Goal: Task Accomplishment & Management: Use online tool/utility

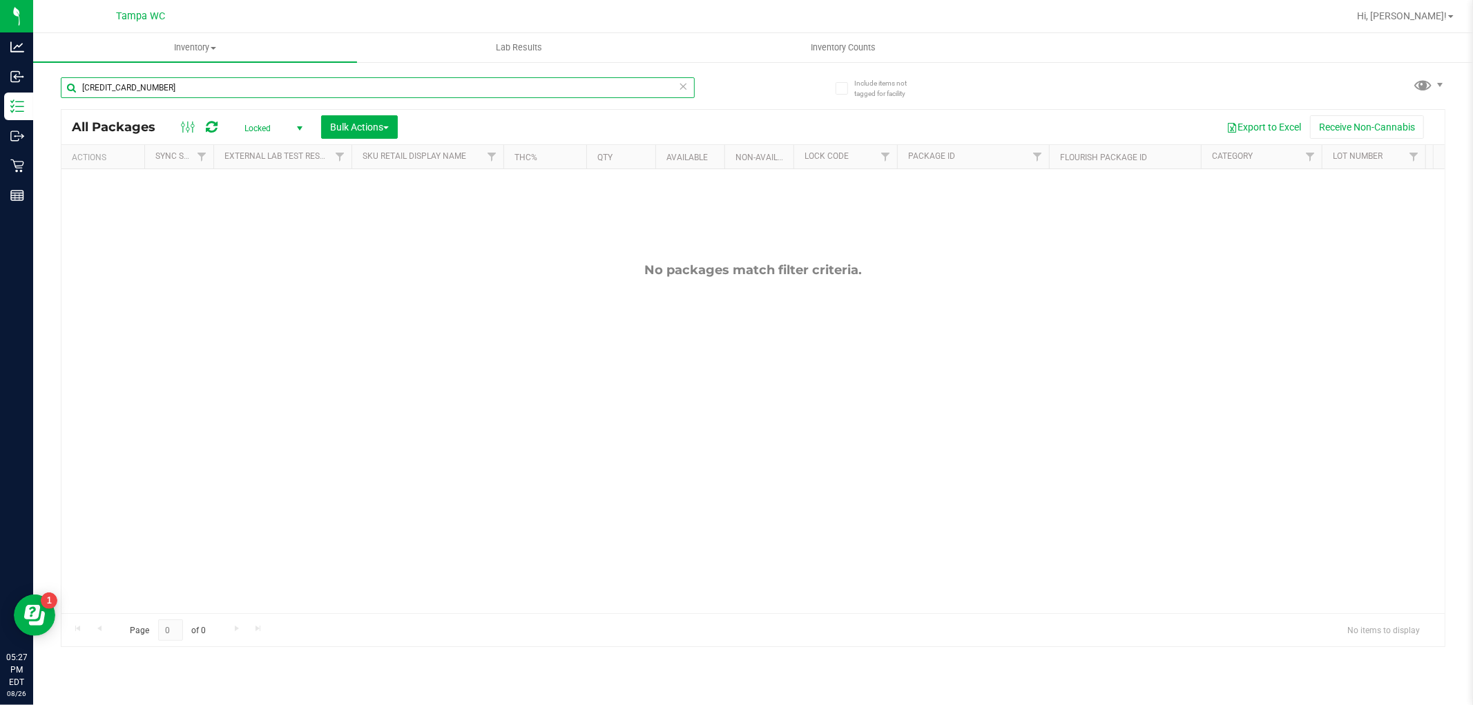
drag, startPoint x: 210, startPoint y: 85, endPoint x: 0, endPoint y: -15, distance: 232.6
click at [0, 0] on html "Analytics Inbound Inventory Outbound Retail Reports 05:27 PM EDT 08/26/2025 08/…" at bounding box center [736, 352] width 1473 height 705
type input "6730693308010920"
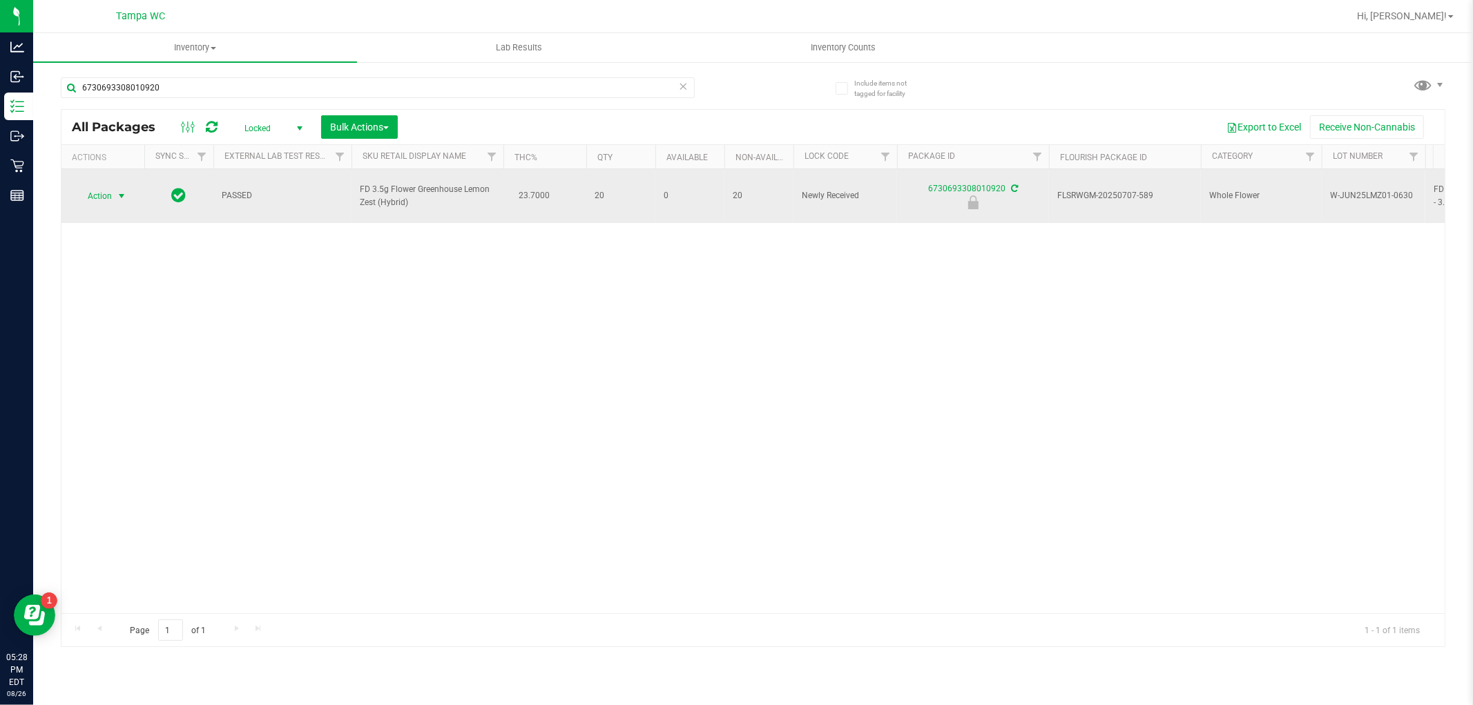
click at [115, 187] on span "select" at bounding box center [121, 195] width 17 height 19
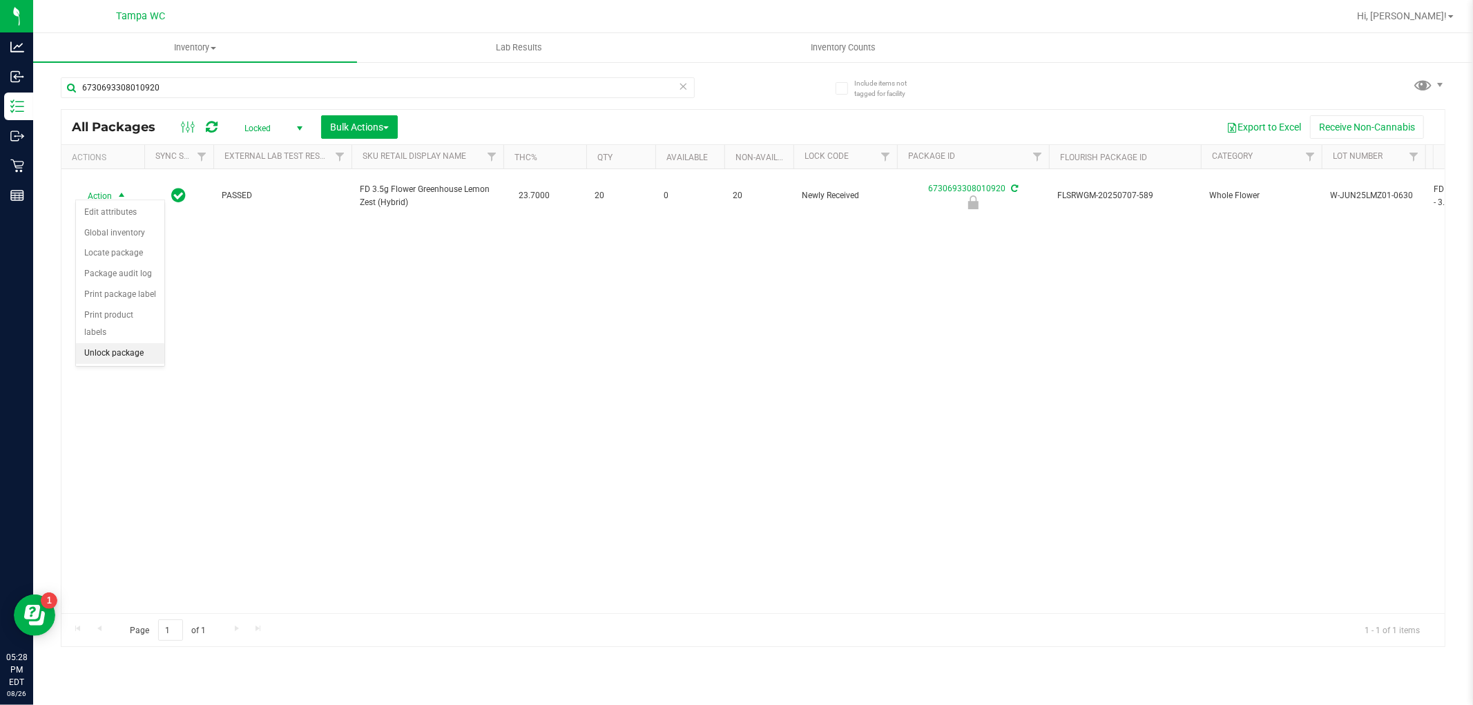
click at [127, 357] on li "Unlock package" at bounding box center [120, 353] width 88 height 21
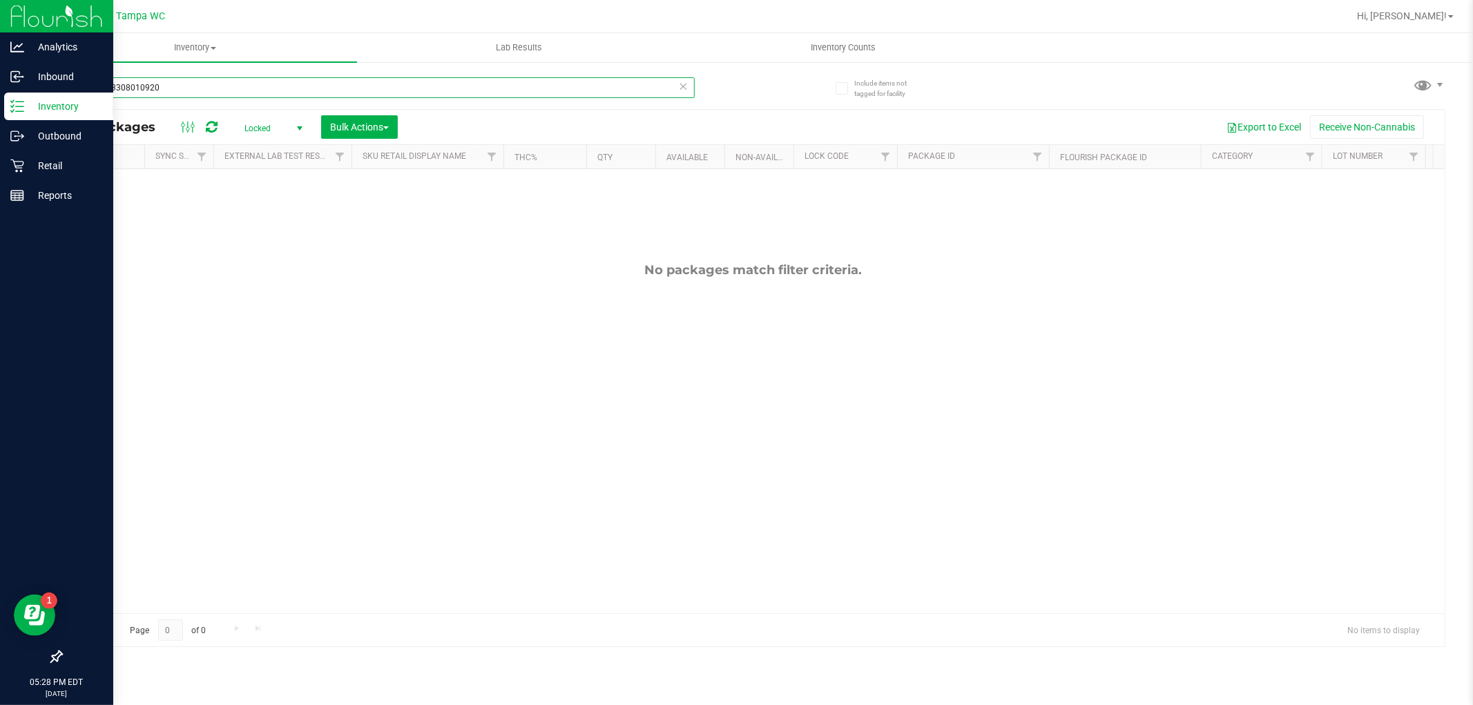
drag, startPoint x: 183, startPoint y: 87, endPoint x: 0, endPoint y: 222, distance: 227.6
click at [0, 222] on div "Analytics Inbound Inventory Outbound Retail Reports 05:28 PM EDT 08/26/2025 08/…" at bounding box center [736, 352] width 1473 height 705
type input "6700341343010748"
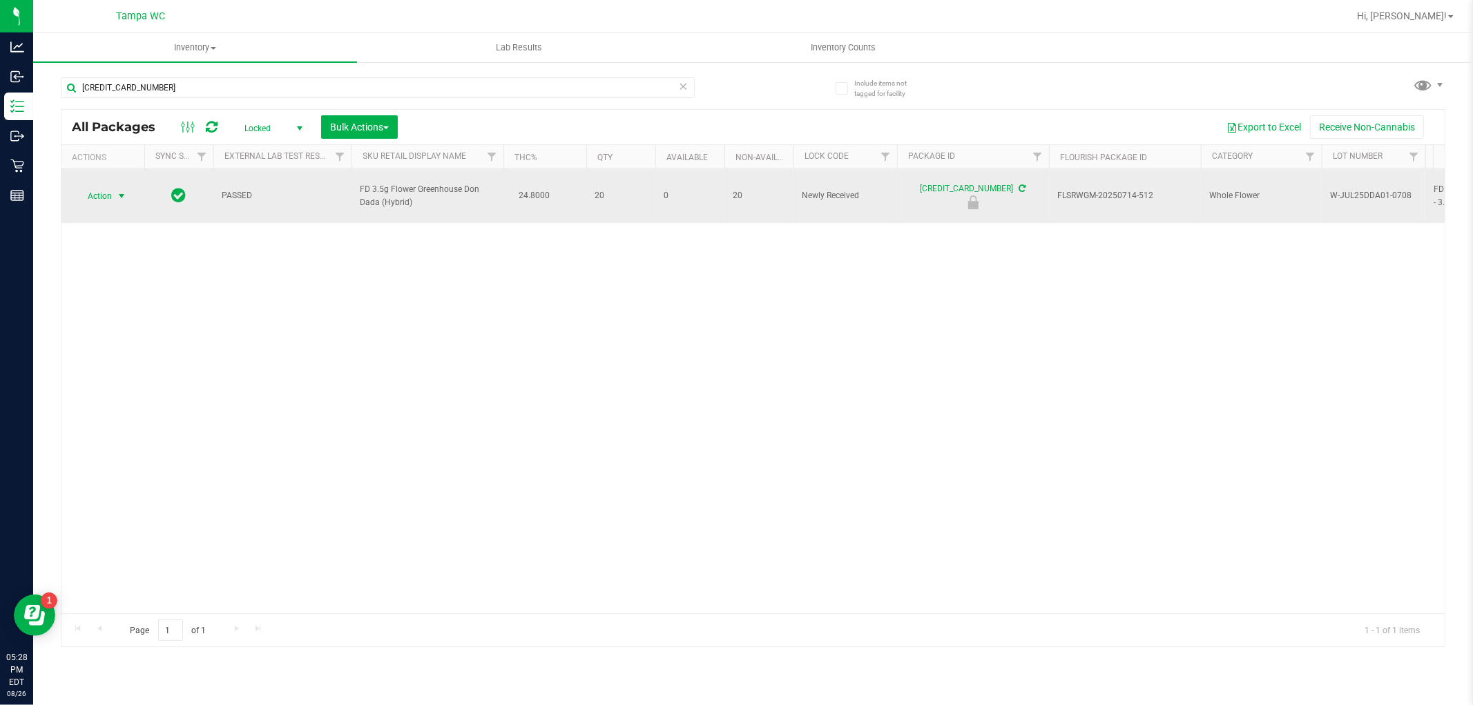
click at [93, 191] on span "Action" at bounding box center [93, 195] width 37 height 19
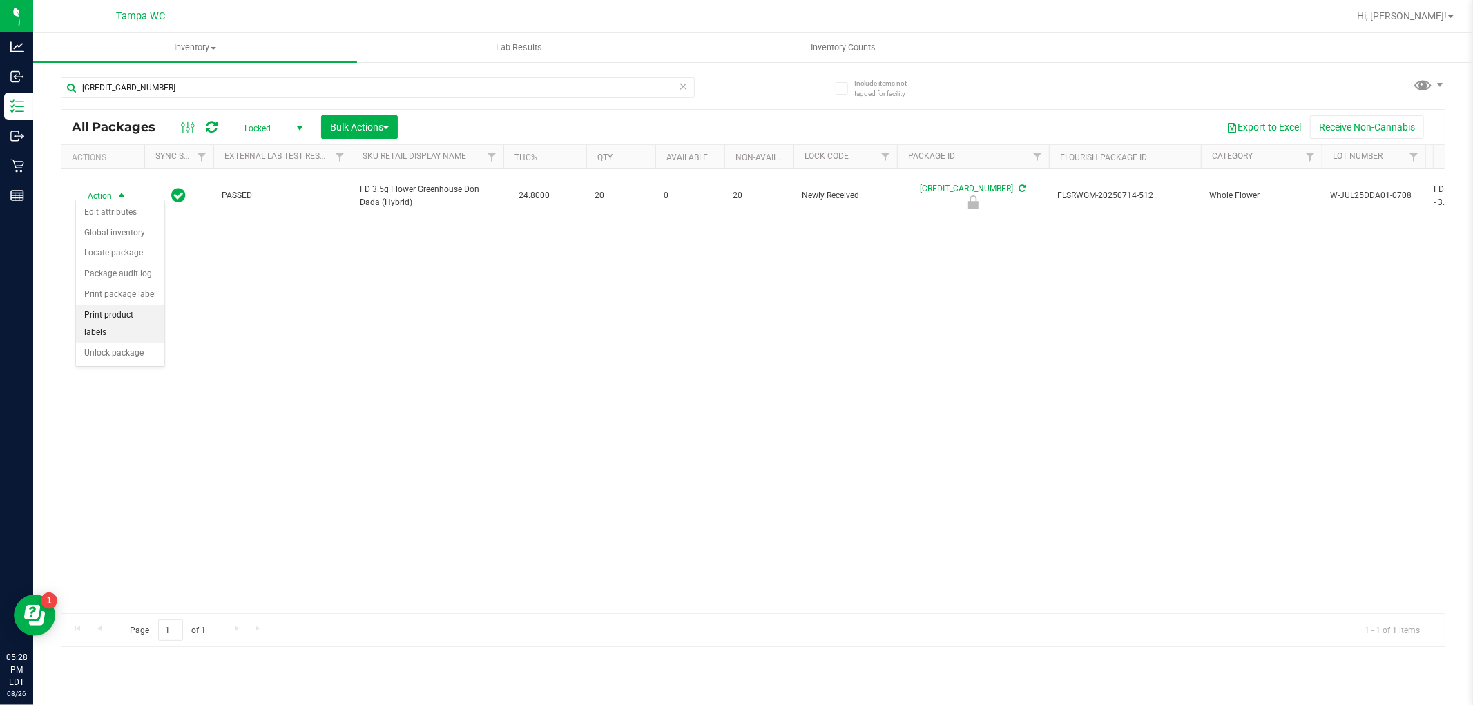
click at [147, 344] on li "Unlock package" at bounding box center [120, 353] width 88 height 21
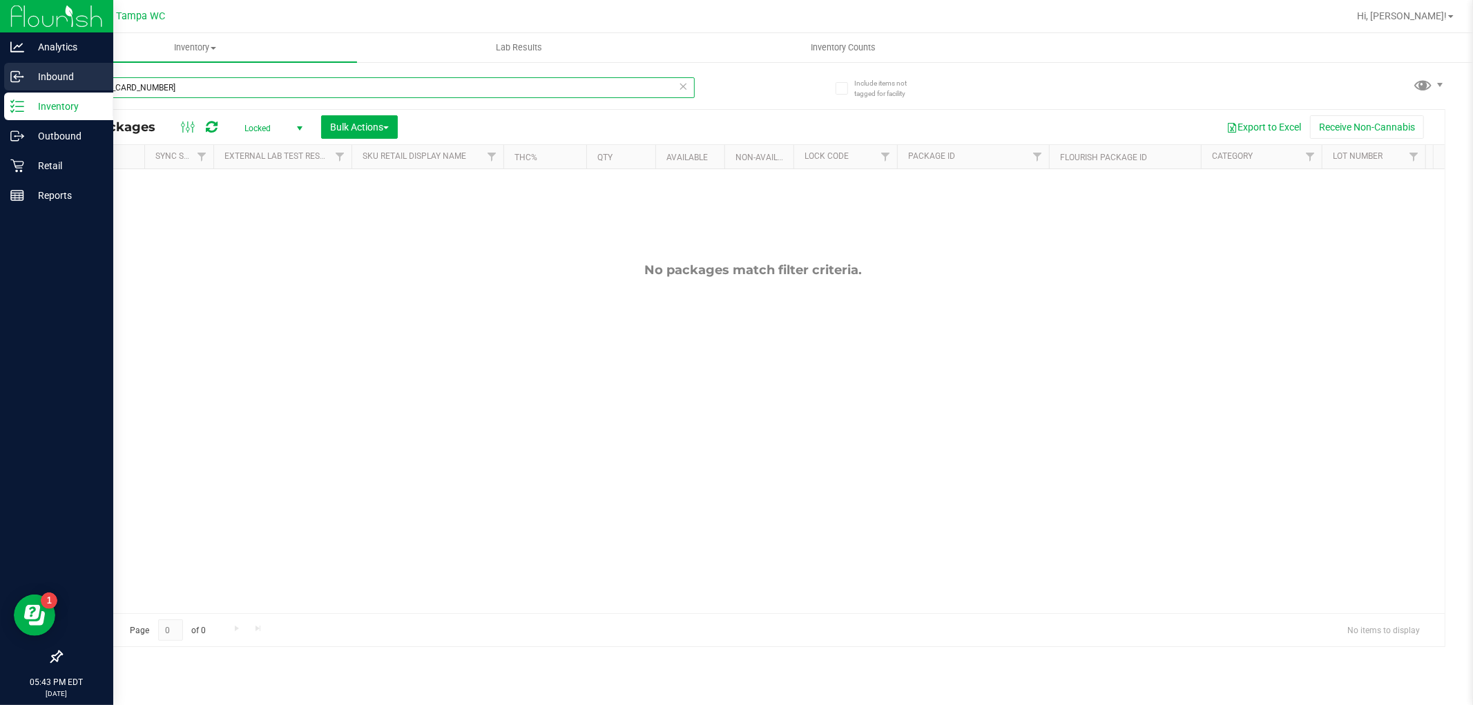
drag, startPoint x: 128, startPoint y: 88, endPoint x: 0, endPoint y: 73, distance: 128.6
click at [0, 64] on div "Analytics Inbound Inventory Outbound Retail Reports 05:43 PM EDT [DATE] 08/26 T…" at bounding box center [736, 352] width 1473 height 705
type input "9899981582158852"
drag, startPoint x: 8, startPoint y: 100, endPoint x: 0, endPoint y: 87, distance: 15.5
click at [0, 87] on div "Analytics Inbound Inventory Outbound Retail Reports 05:43 PM EDT [DATE] 08/26 T…" at bounding box center [736, 352] width 1473 height 705
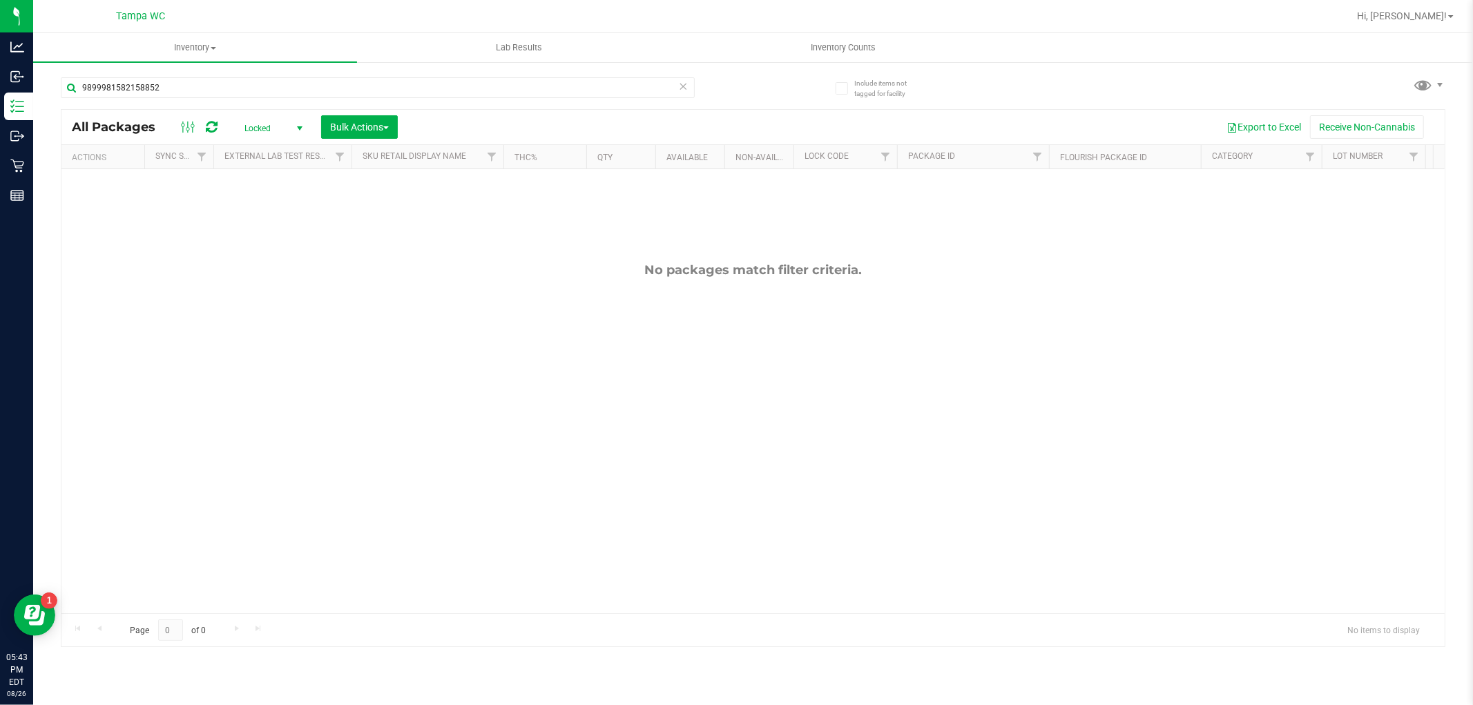
click at [271, 132] on span "Locked" at bounding box center [271, 128] width 76 height 19
click at [276, 150] on li "Active Only" at bounding box center [270, 151] width 75 height 21
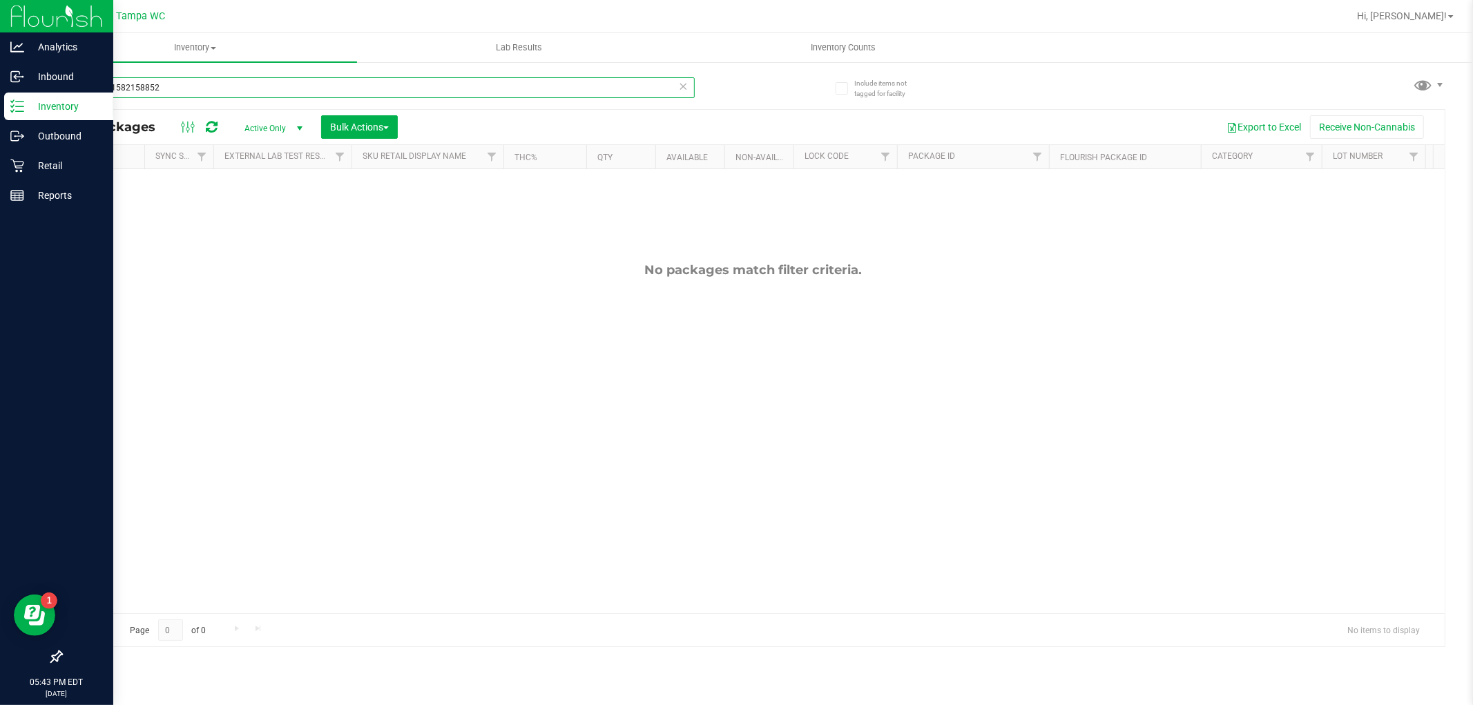
drag, startPoint x: 222, startPoint y: 85, endPoint x: 0, endPoint y: 108, distance: 223.5
click at [0, 100] on div "Analytics Inbound Inventory Outbound Retail Reports 05:43 PM EDT [DATE] 08/26 T…" at bounding box center [736, 352] width 1473 height 705
type input "9899981582158852"
drag, startPoint x: 233, startPoint y: 88, endPoint x: 0, endPoint y: 147, distance: 240.2
click at [0, 131] on div "Analytics Inbound Inventory Outbound Retail Reports 05:43 PM EDT [DATE] 08/26 T…" at bounding box center [736, 352] width 1473 height 705
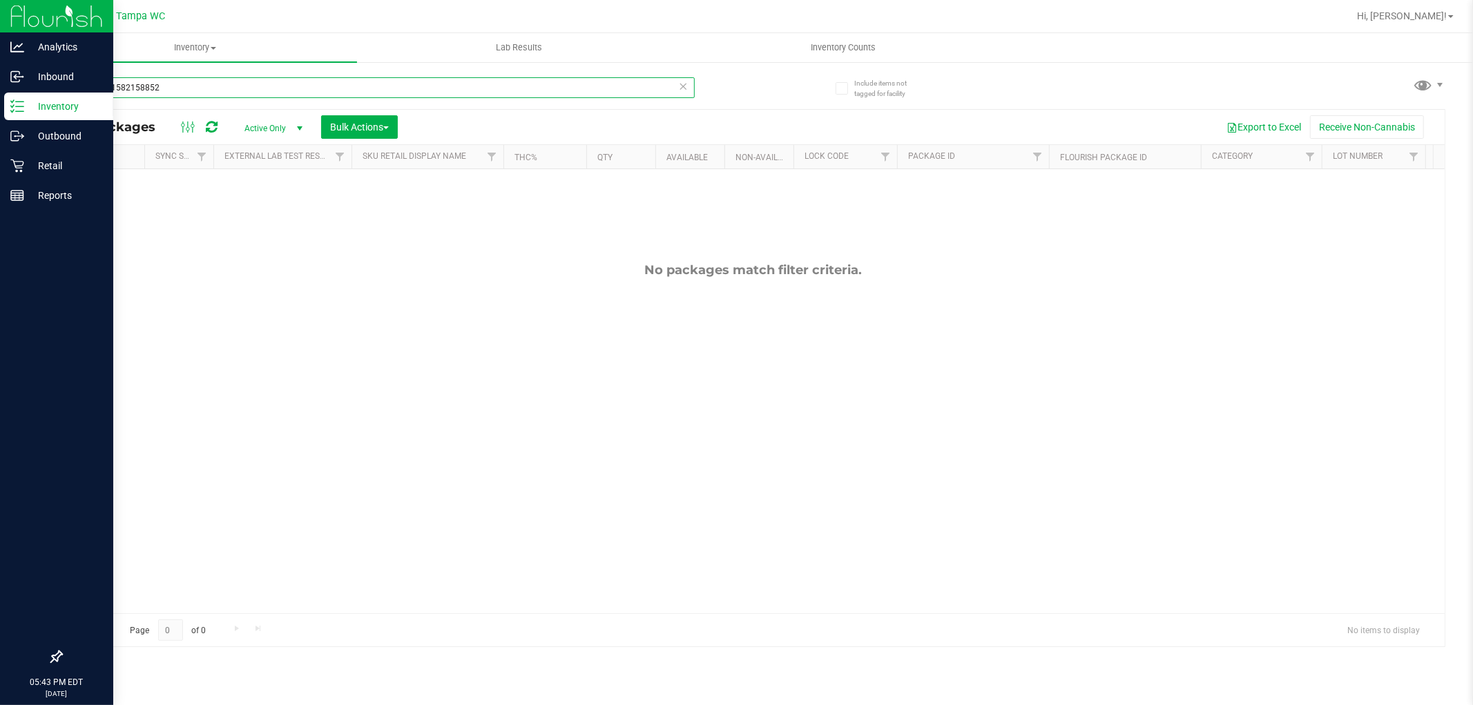
drag, startPoint x: 175, startPoint y: 88, endPoint x: 0, endPoint y: 31, distance: 183.6
click at [0, 22] on div "Analytics Inbound Inventory Outbound Retail Reports 05:43 PM EDT [DATE] 08/26 T…" at bounding box center [736, 352] width 1473 height 705
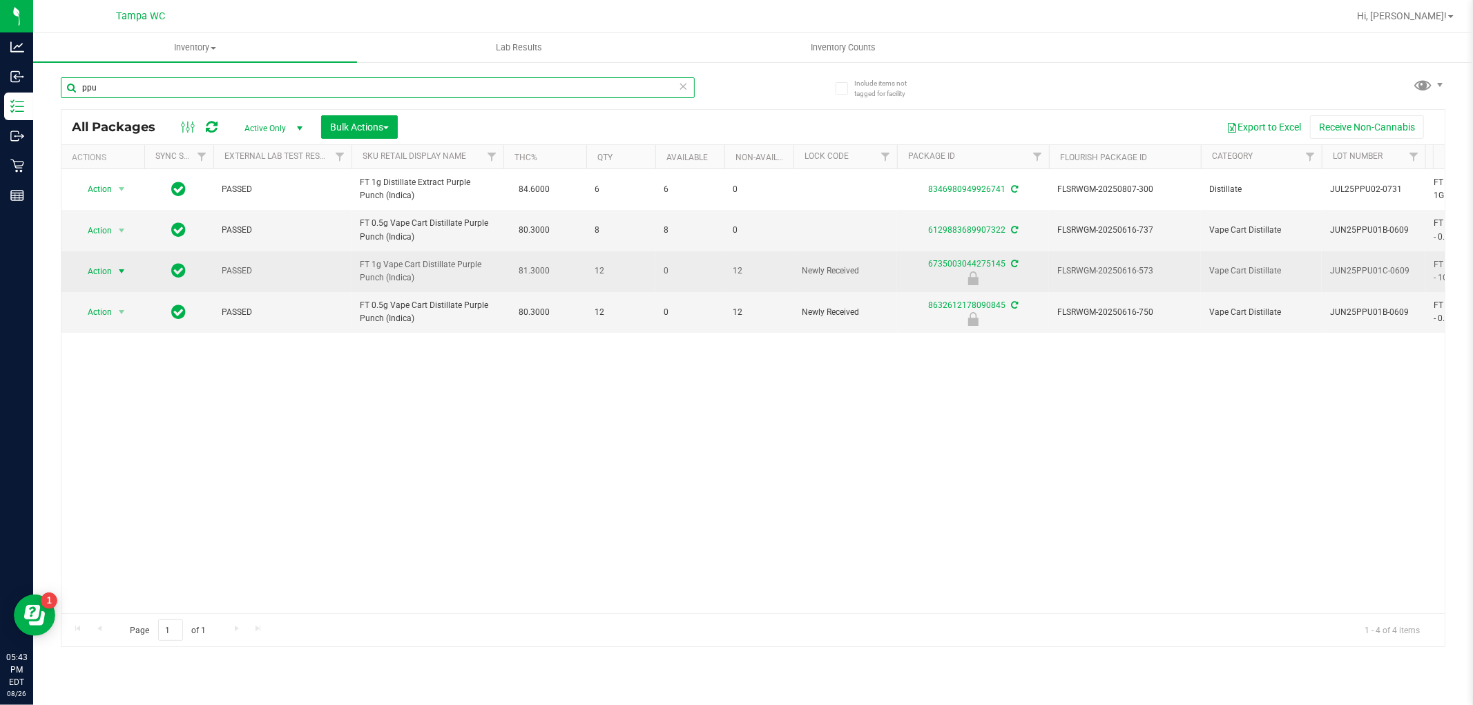
type input "ppu"
click at [119, 269] on span "select" at bounding box center [121, 271] width 11 height 11
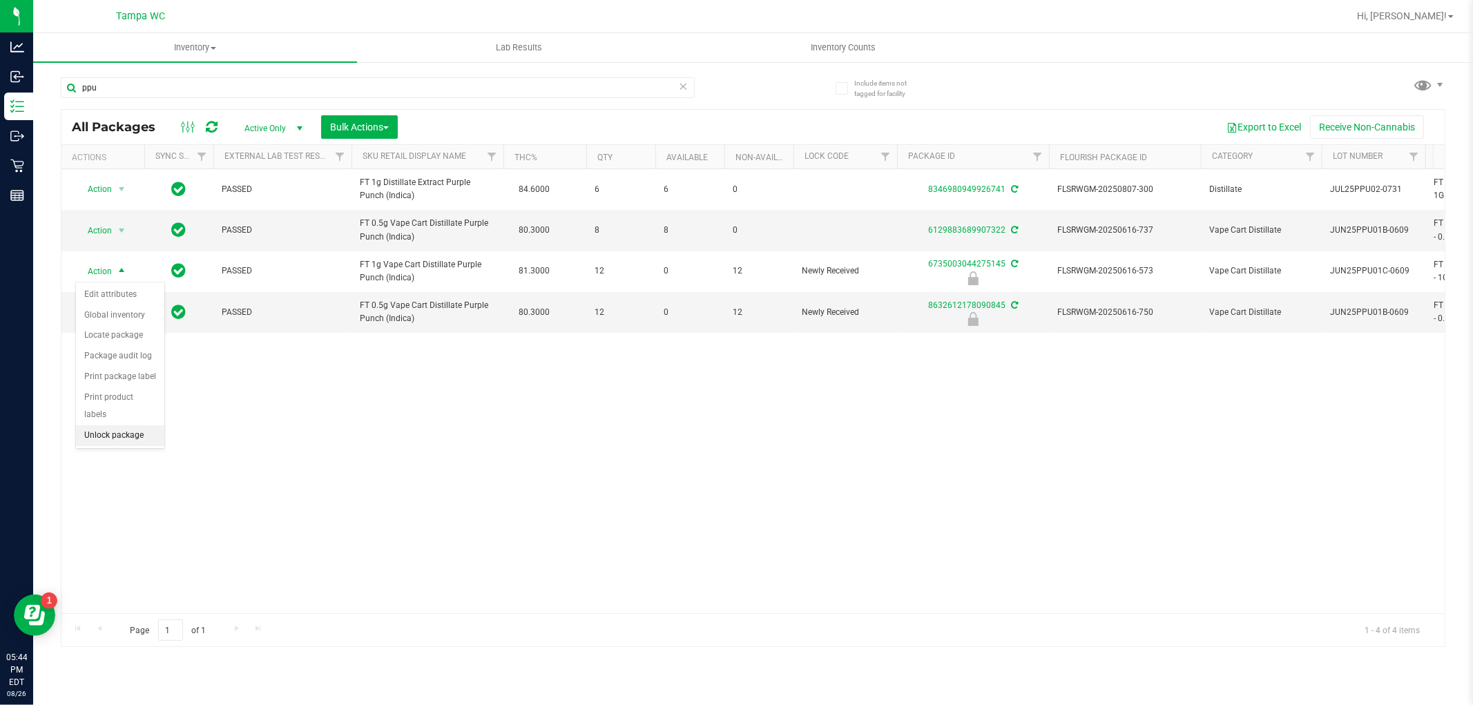
click at [137, 438] on li "Unlock package" at bounding box center [120, 435] width 88 height 21
